Goal: Check status

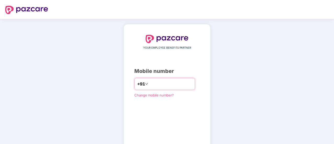
click at [151, 83] on input "number" at bounding box center [170, 84] width 43 height 8
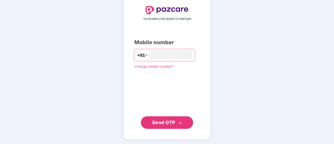
type input "**********"
click at [163, 120] on span "Send OTP" at bounding box center [163, 122] width 23 height 5
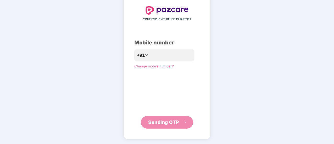
scroll to position [26, 0]
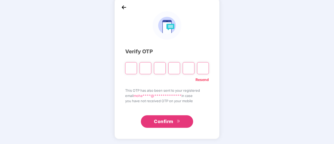
type input "*"
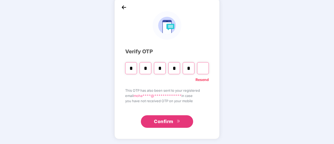
type input "*"
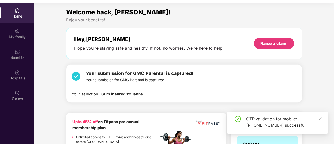
click at [319, 118] on icon "close" at bounding box center [320, 119] width 4 height 4
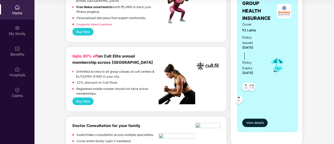
scroll to position [138, 0]
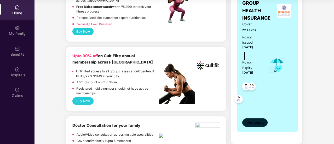
click at [256, 118] on button "View details" at bounding box center [254, 122] width 25 height 8
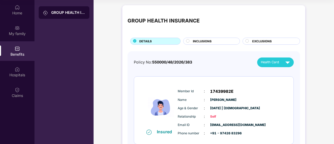
click at [206, 40] on span "INCLUSIONS" at bounding box center [202, 41] width 19 height 5
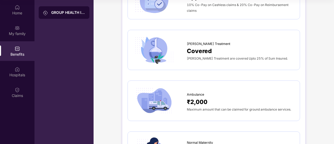
scroll to position [472, 0]
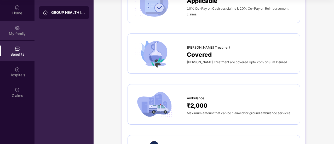
click at [15, 36] on div "My family" at bounding box center [17, 33] width 34 height 5
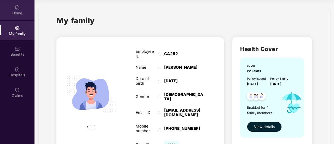
click at [16, 12] on div "Home" at bounding box center [17, 12] width 34 height 5
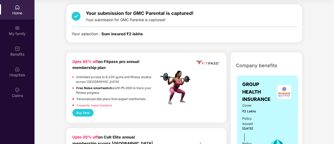
scroll to position [57, 0]
